Goal: Navigation & Orientation: Find specific page/section

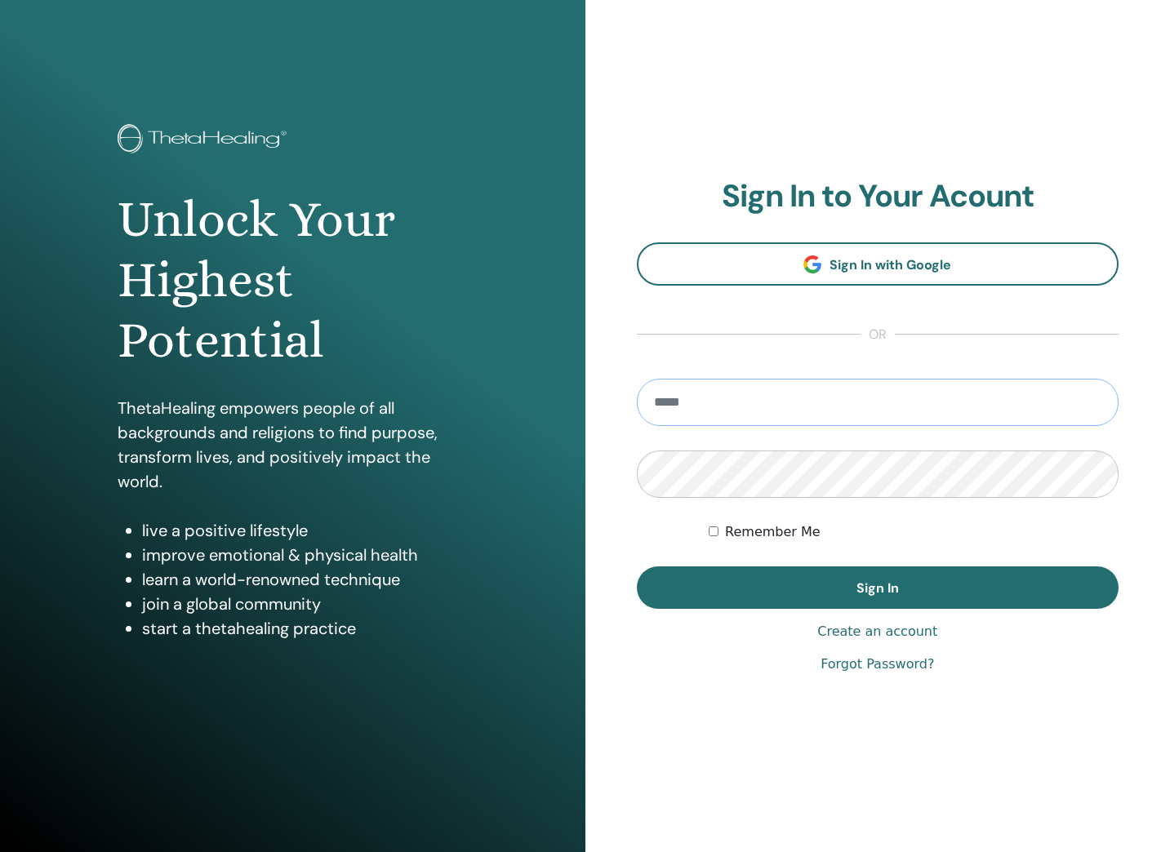
type input "**********"
click at [877, 588] on button "Sign In" at bounding box center [878, 588] width 482 height 42
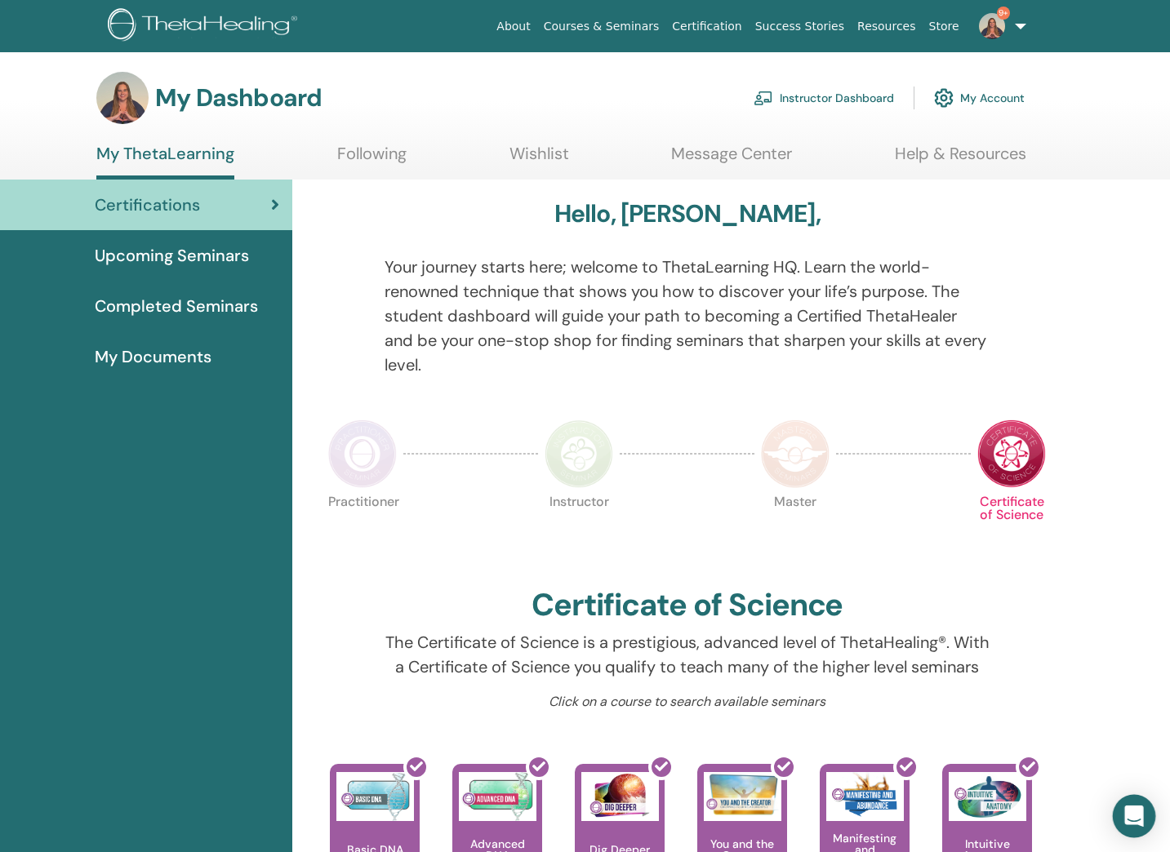
click at [1130, 823] on icon "Open Intercom Messenger" at bounding box center [1133, 816] width 19 height 21
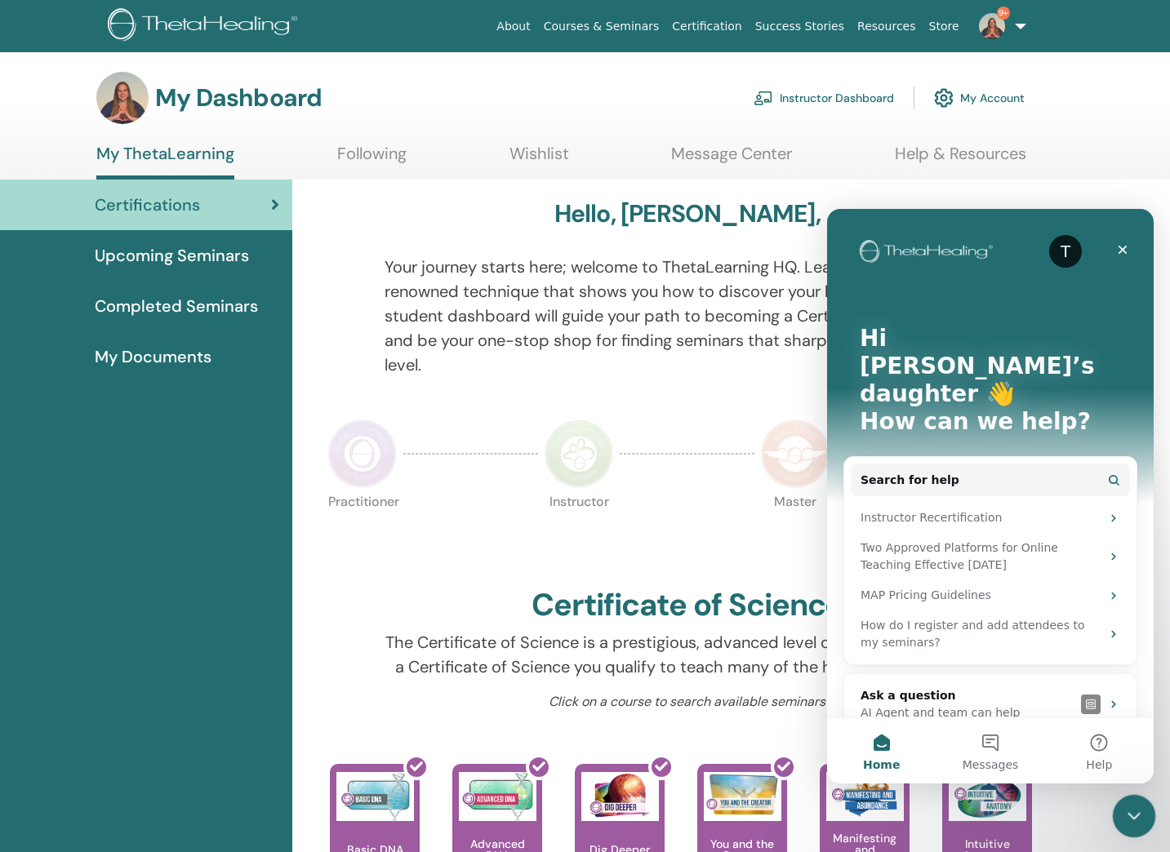
click at [1133, 814] on icon "Close Intercom Messenger" at bounding box center [1131, 814] width 11 height 7
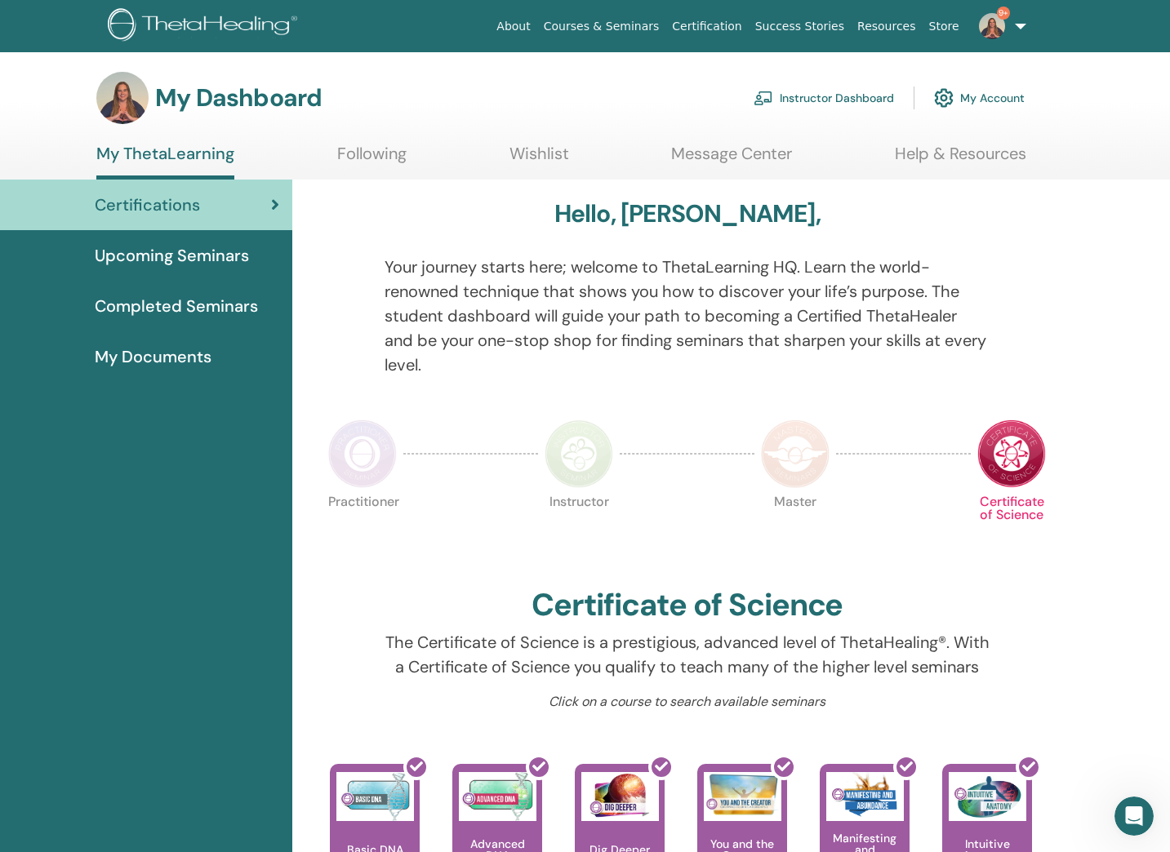
click at [1019, 32] on link "9+" at bounding box center [999, 26] width 67 height 52
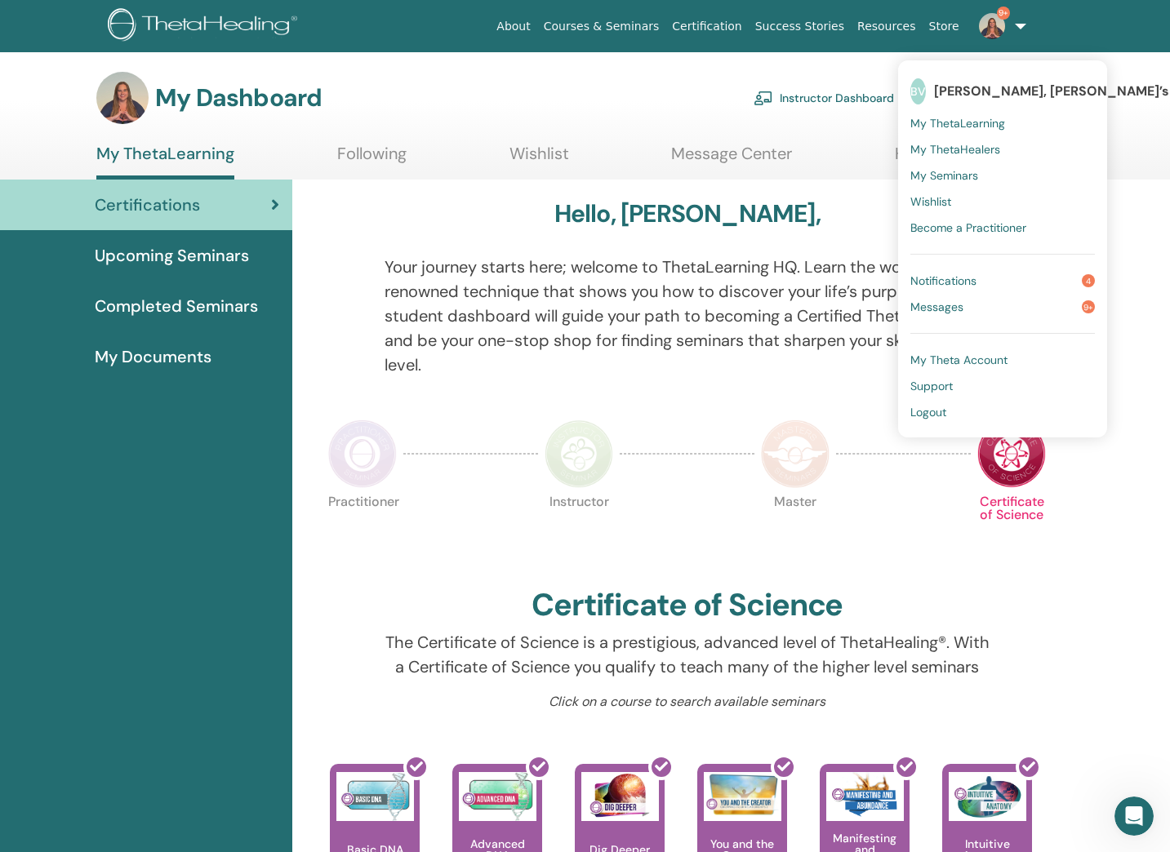
click at [1019, 32] on link "9+" at bounding box center [999, 26] width 67 height 52
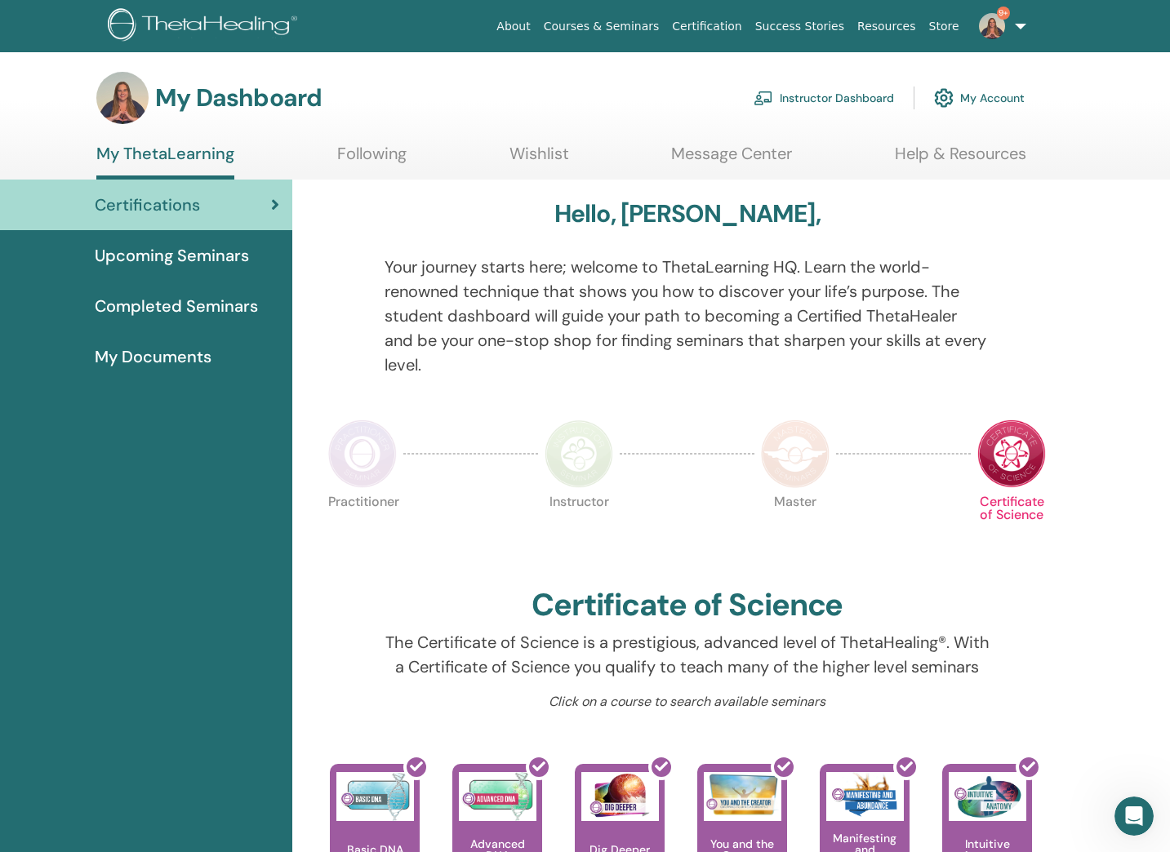
click at [1024, 29] on link "9+" at bounding box center [999, 26] width 67 height 52
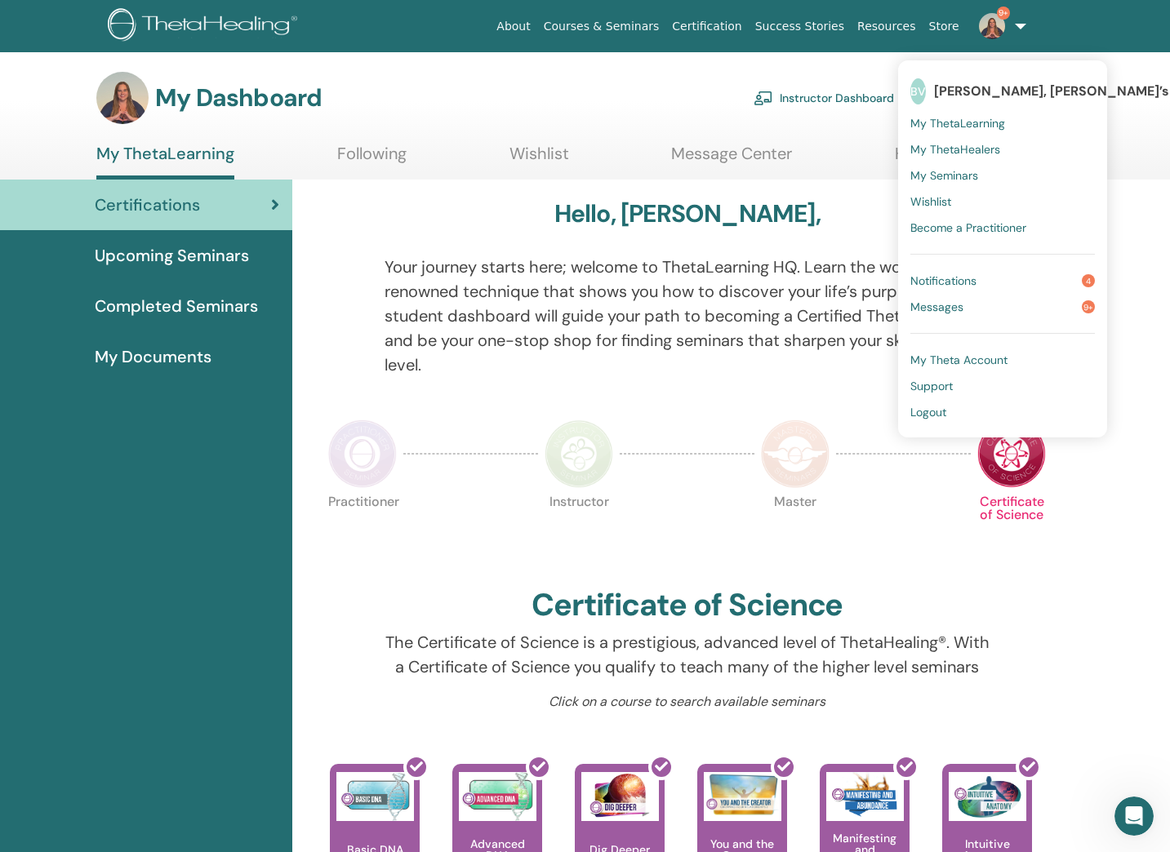
click at [1024, 29] on link "9+" at bounding box center [999, 26] width 67 height 52
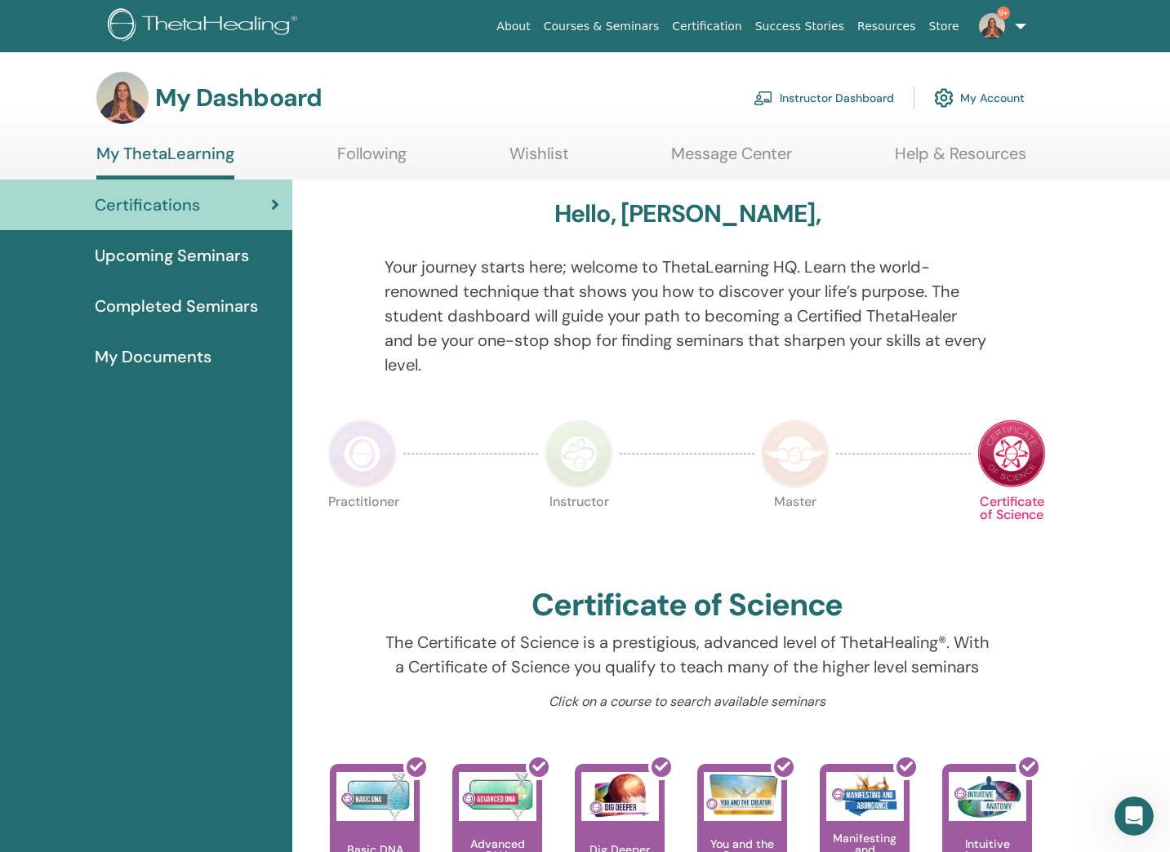
click at [1004, 24] on img at bounding box center [992, 26] width 26 height 26
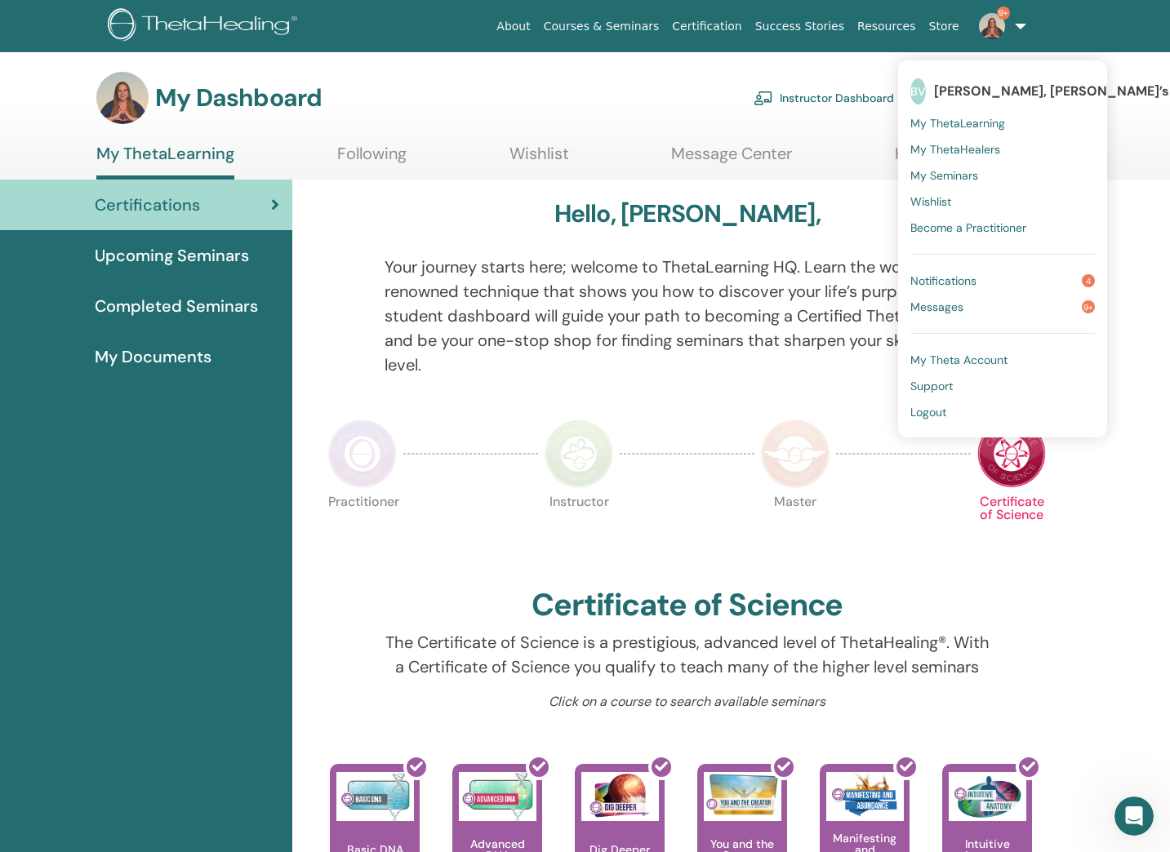
click at [1145, 109] on div "My Dashboard Instructor Dashboard My Account" at bounding box center [613, 98] width 1113 height 52
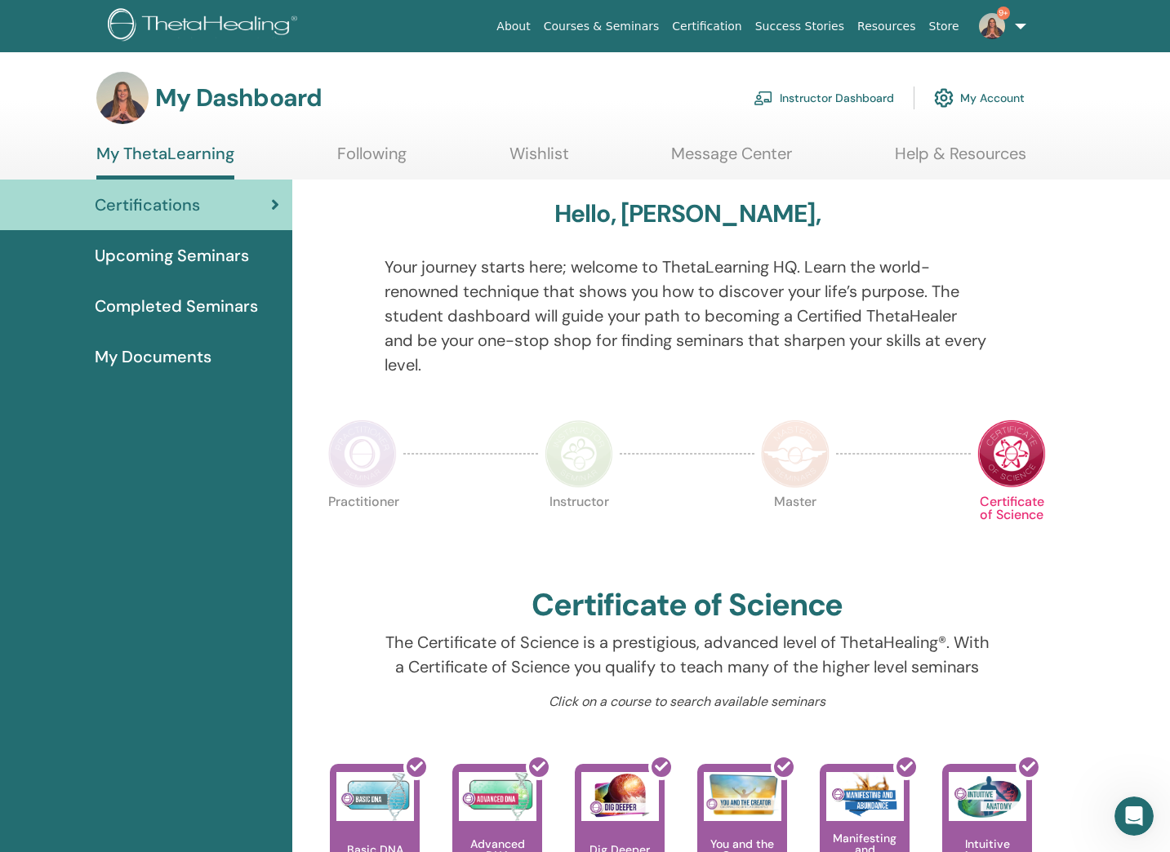
click at [1022, 28] on link "9+" at bounding box center [999, 26] width 67 height 52
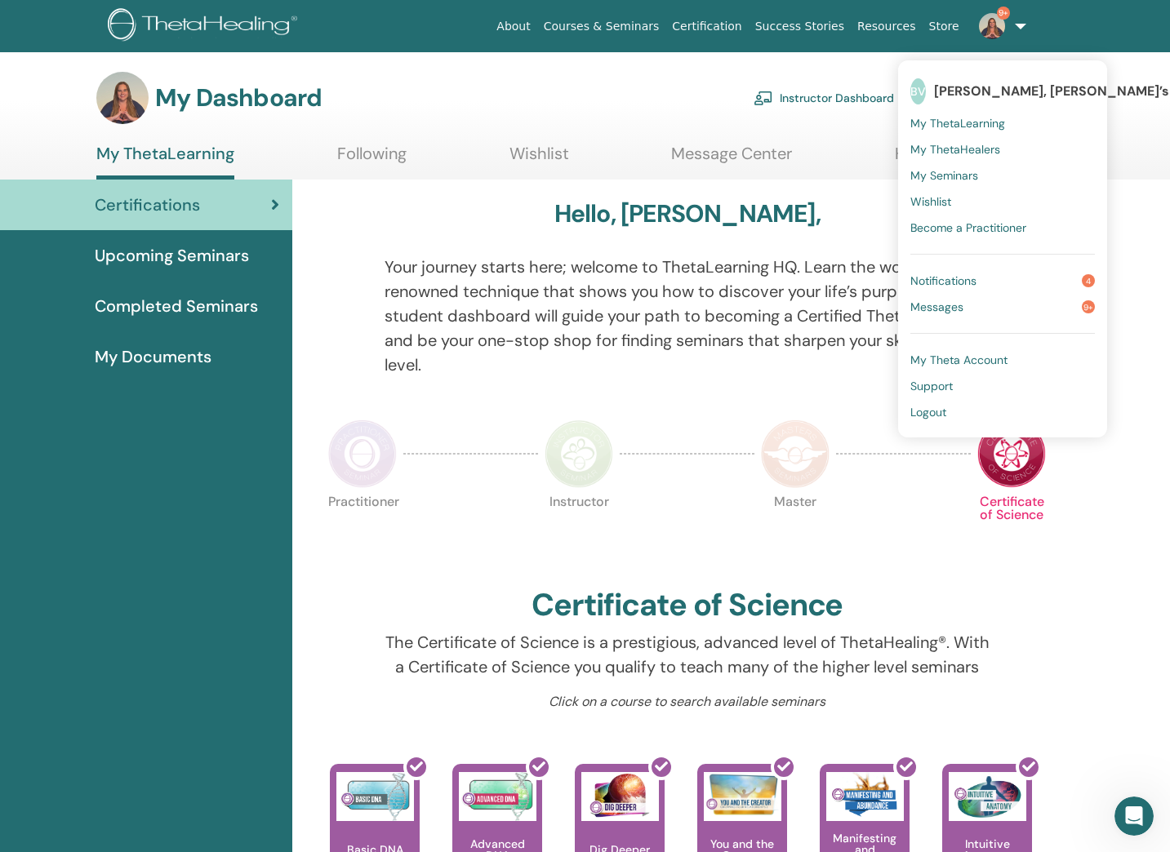
click at [1148, 118] on div "My Dashboard Instructor Dashboard My Account" at bounding box center [613, 98] width 1113 height 52
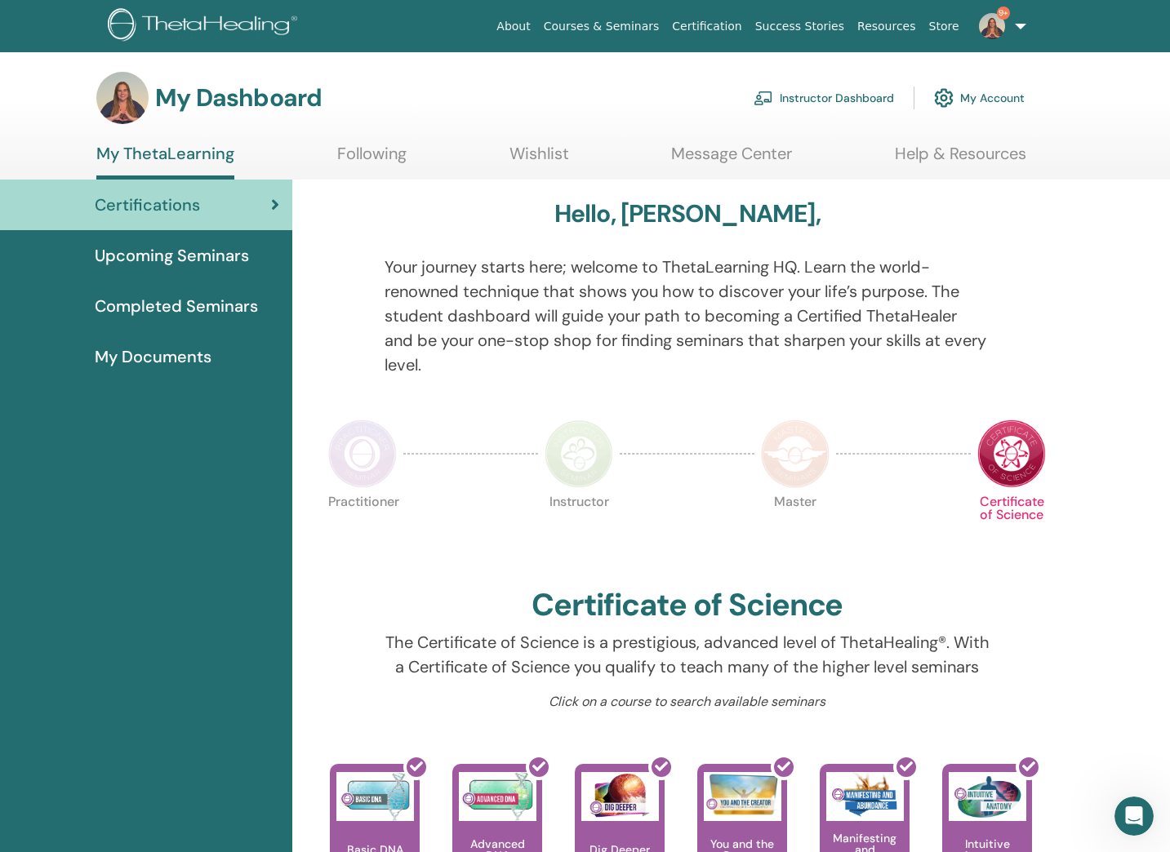
click at [1016, 29] on link "9+" at bounding box center [999, 26] width 67 height 52
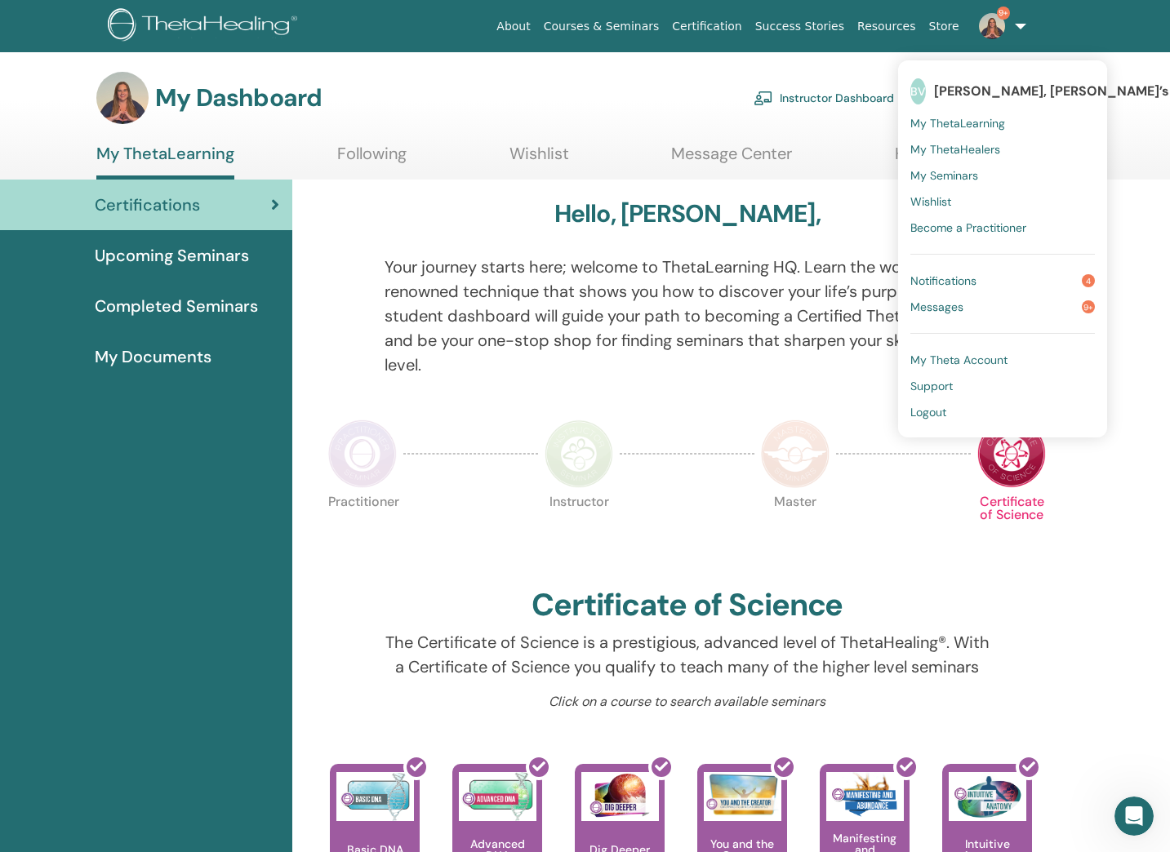
click at [1087, 485] on div "Hello, Brandy, Your journey starts here; welcome to ThetaLearning HQ. Learn the…" at bounding box center [731, 866] width 878 height 1372
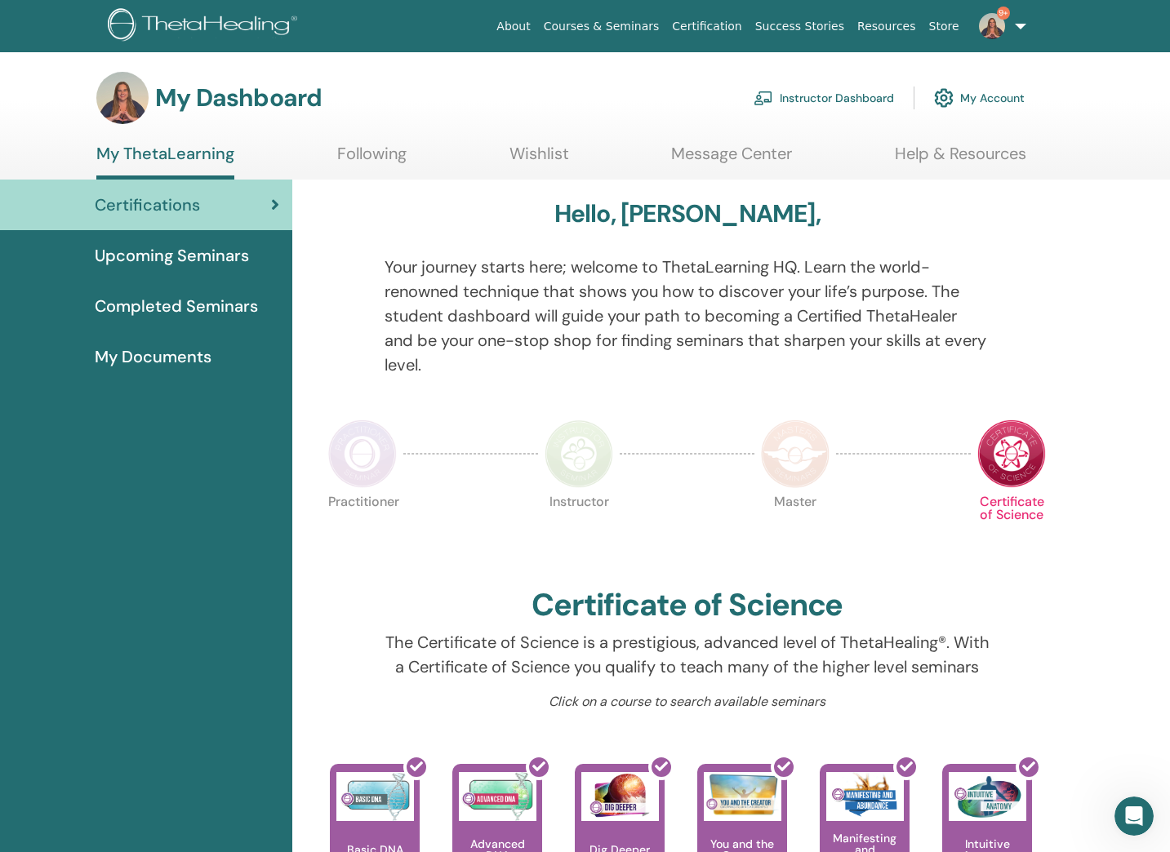
click at [862, 96] on link "Instructor Dashboard" at bounding box center [824, 98] width 140 height 36
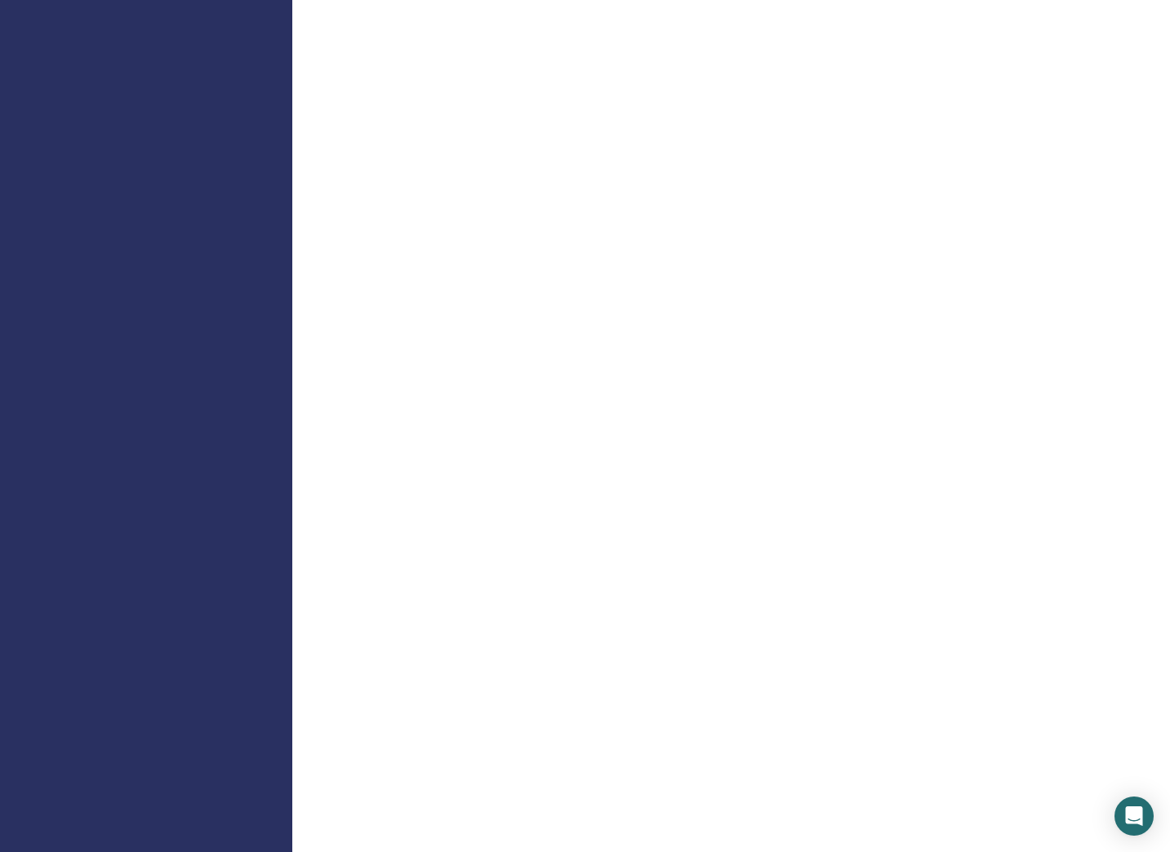
scroll to position [640, 0]
